Goal: Navigation & Orientation: Find specific page/section

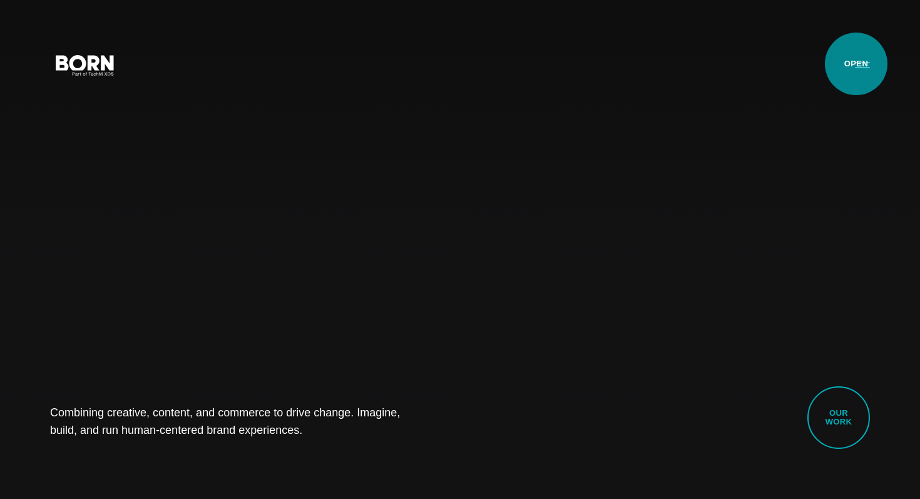
click at [857, 63] on button "Primary Menu" at bounding box center [862, 64] width 30 height 26
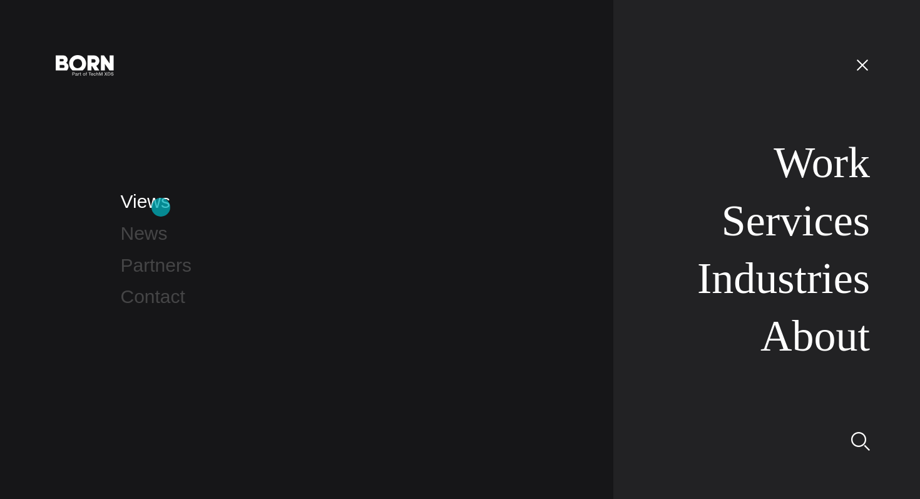
click at [161, 207] on link "Views" at bounding box center [145, 201] width 49 height 21
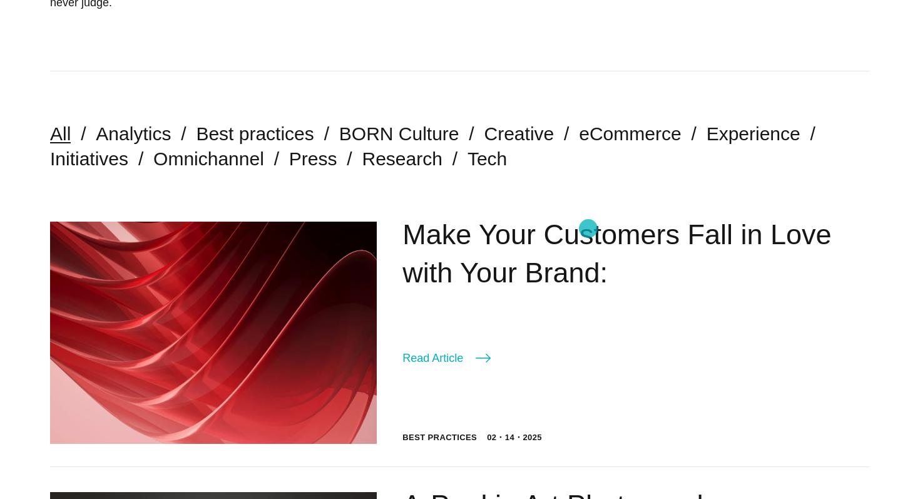
scroll to position [246, 0]
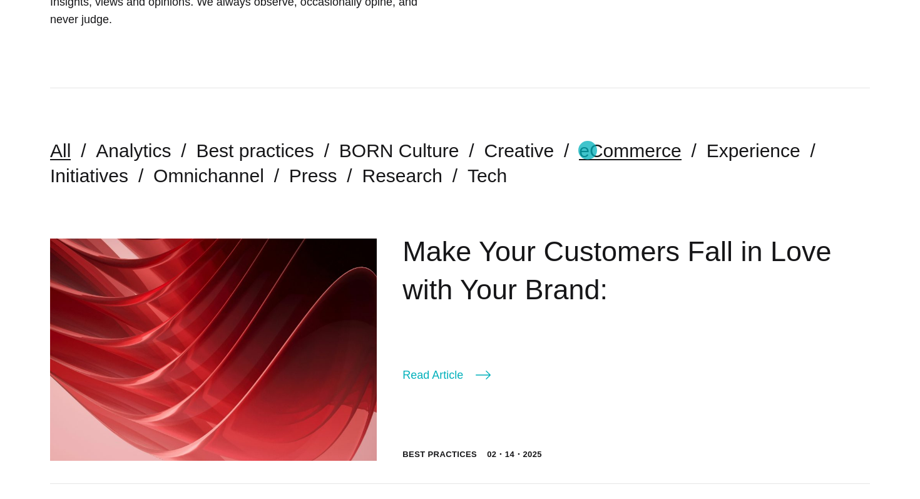
click at [588, 150] on link "eCommerce" at bounding box center [630, 150] width 102 height 21
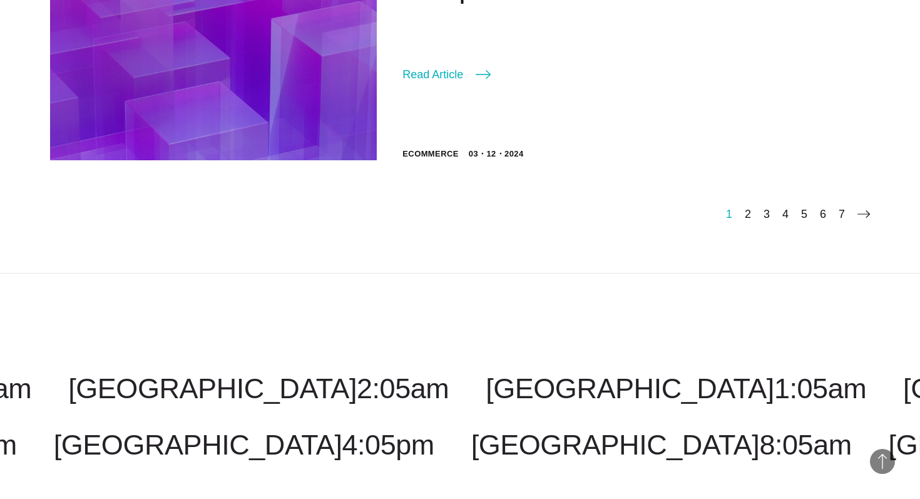
scroll to position [2185, 0]
